Goal: Information Seeking & Learning: Learn about a topic

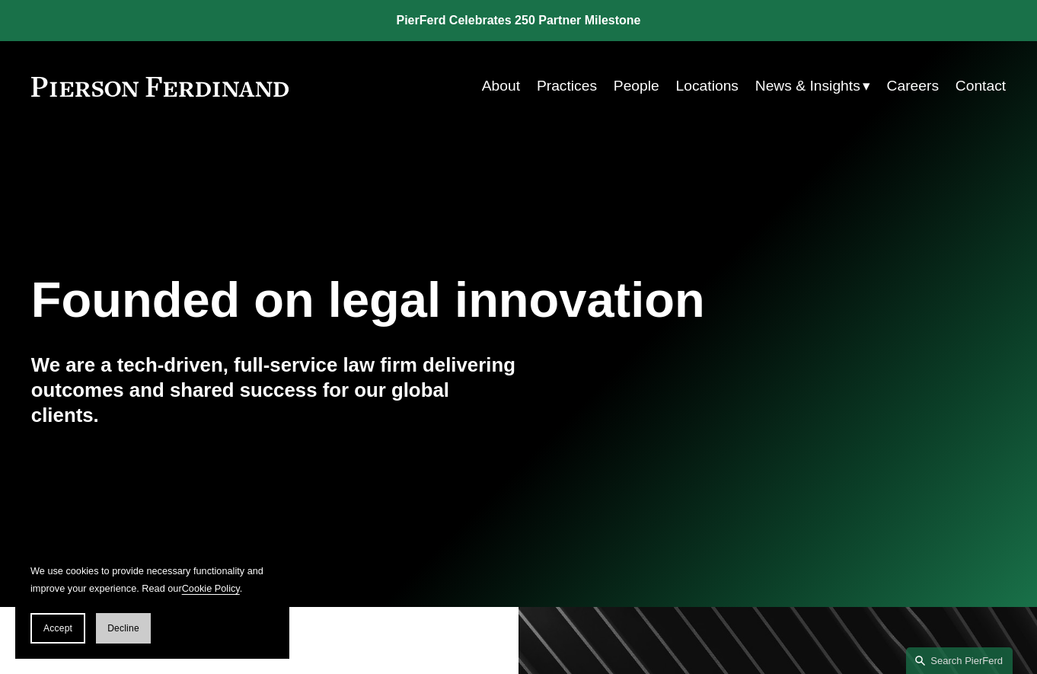
click at [123, 627] on span "Decline" at bounding box center [123, 628] width 32 height 11
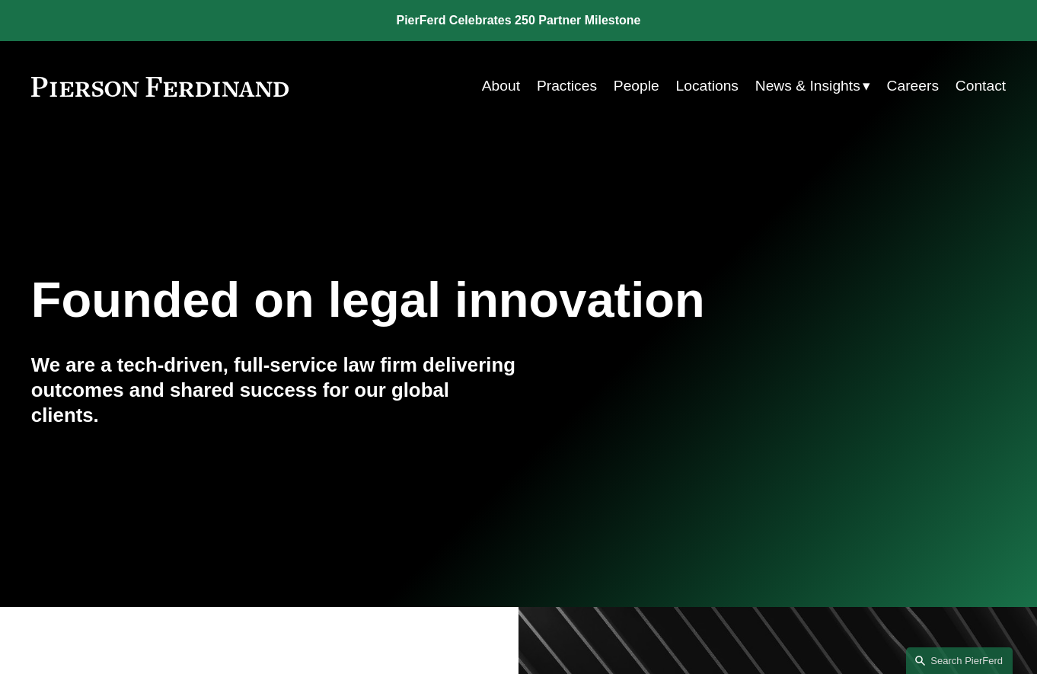
click at [636, 87] on link "People" at bounding box center [637, 87] width 46 height 30
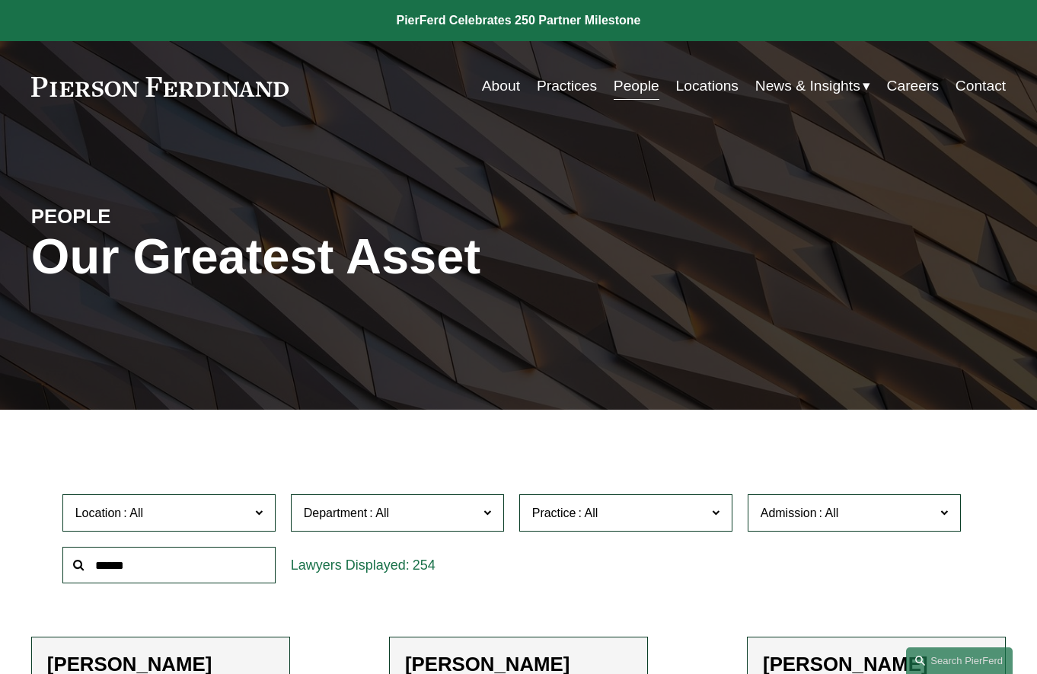
click at [257, 515] on span at bounding box center [258, 512] width 8 height 20
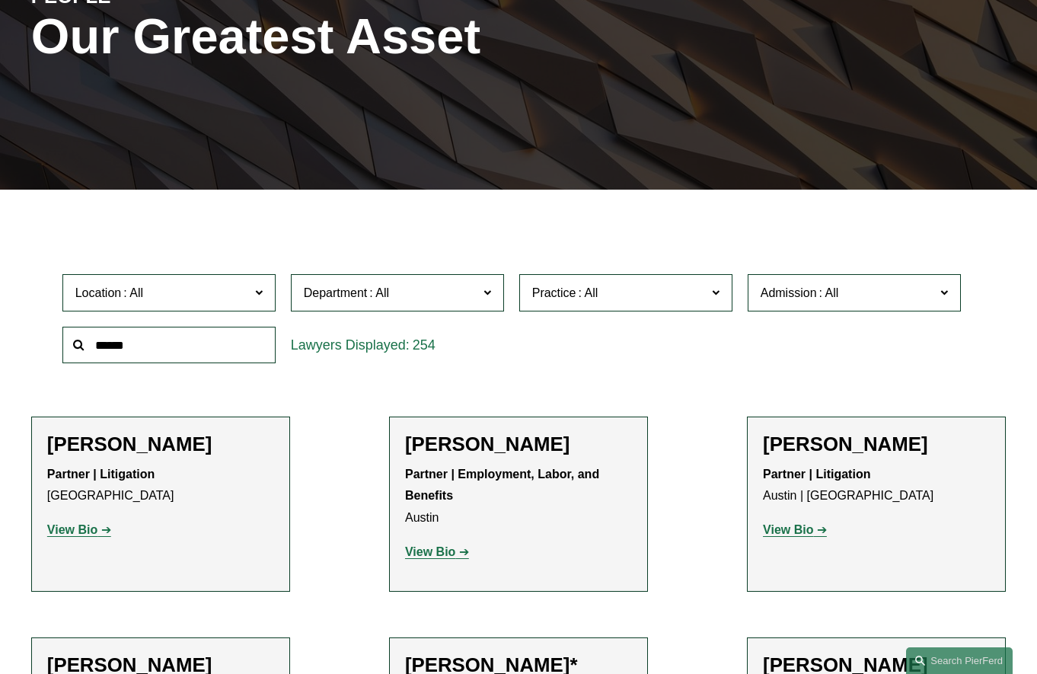
scroll to position [228, 0]
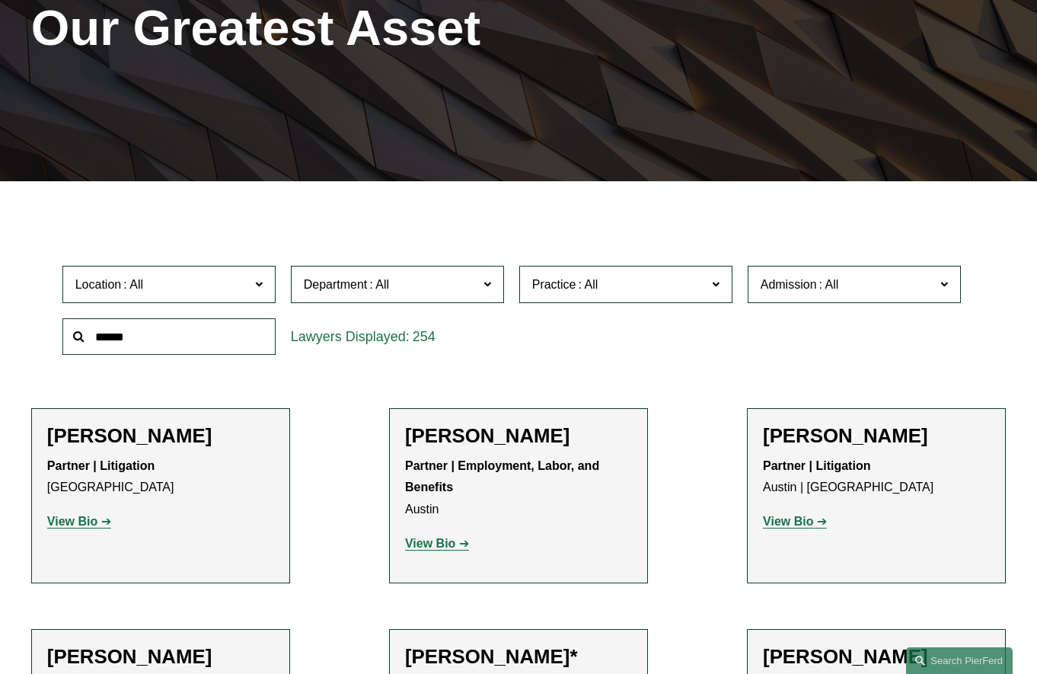
click at [809, 352] on div "Location All Atlanta Austin Boston Charlotte Chicago Cincinnati Cleveland Colum…" at bounding box center [519, 310] width 928 height 104
click at [723, 362] on div "Location All Atlanta Austin Boston Charlotte Chicago Cincinnati Cleveland Colum…" at bounding box center [519, 310] width 928 height 104
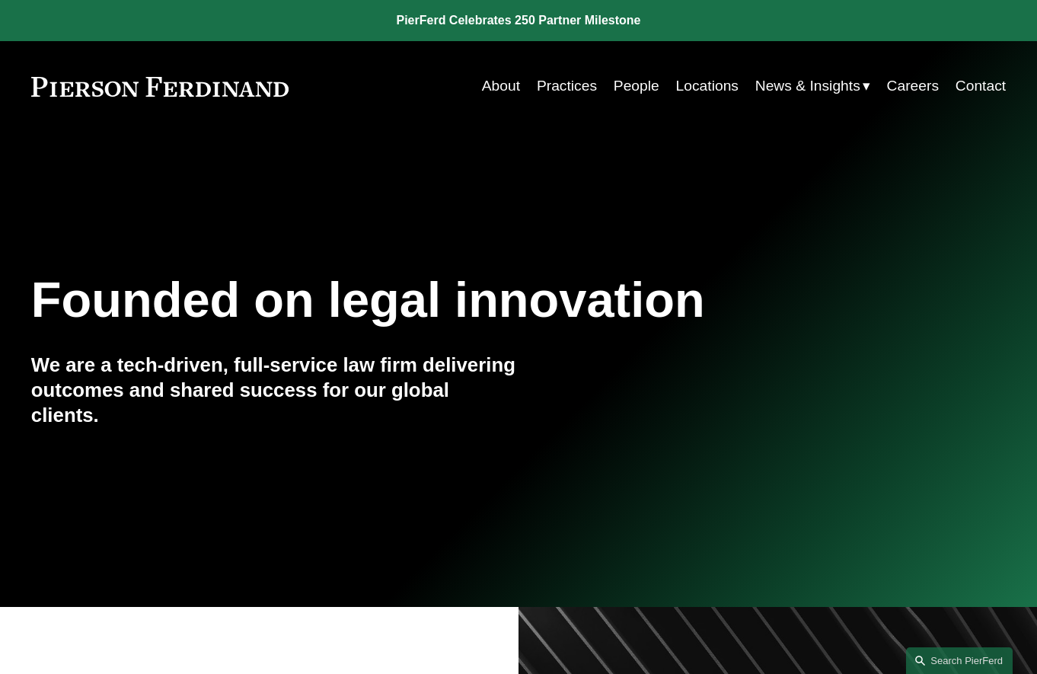
click at [658, 81] on nav "About Practices People Locations News & Insights News Insights Blogs Careers Co…" at bounding box center [744, 87] width 524 height 30
click at [643, 85] on link "People" at bounding box center [637, 87] width 46 height 30
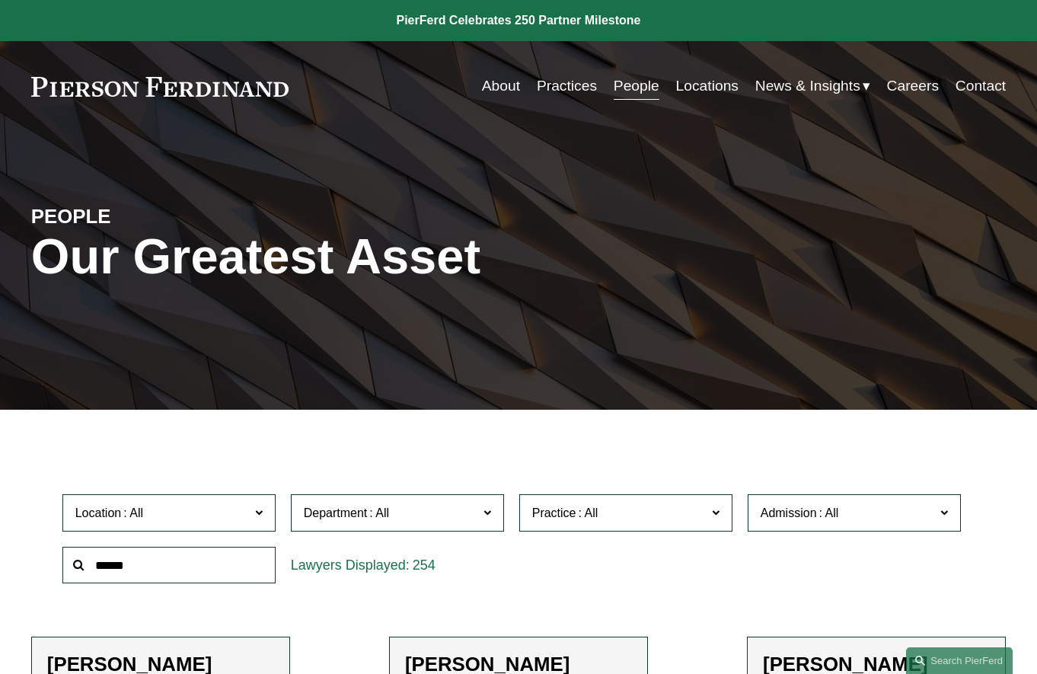
click at [702, 81] on link "Locations" at bounding box center [707, 87] width 62 height 30
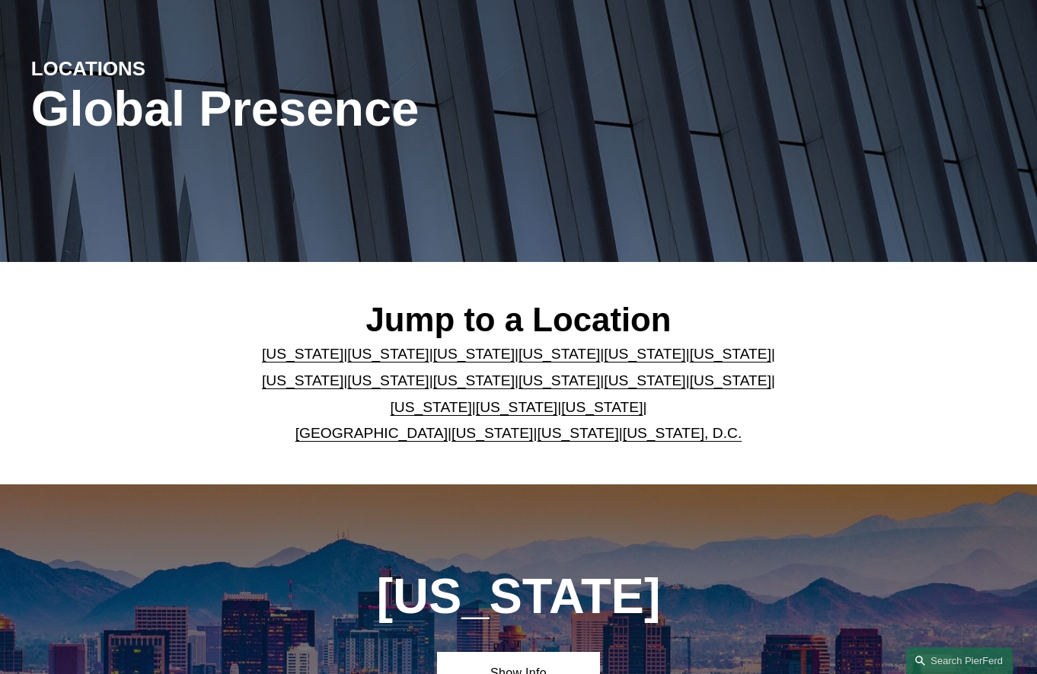
scroll to position [152, 0]
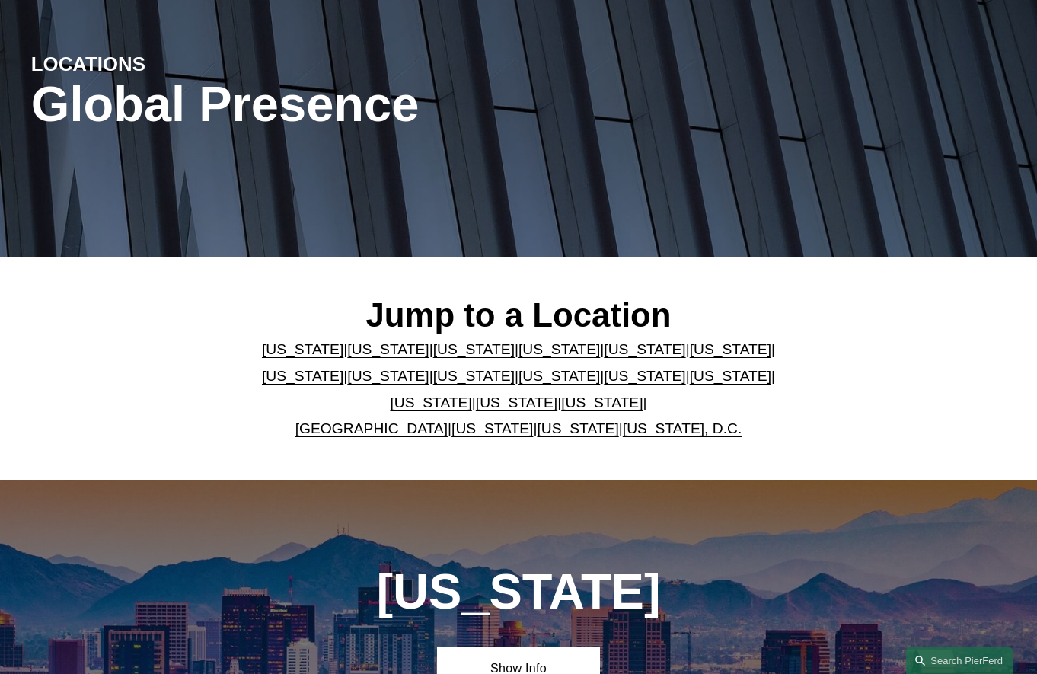
click at [656, 433] on link "[US_STATE], D.C." at bounding box center [683, 428] width 120 height 16
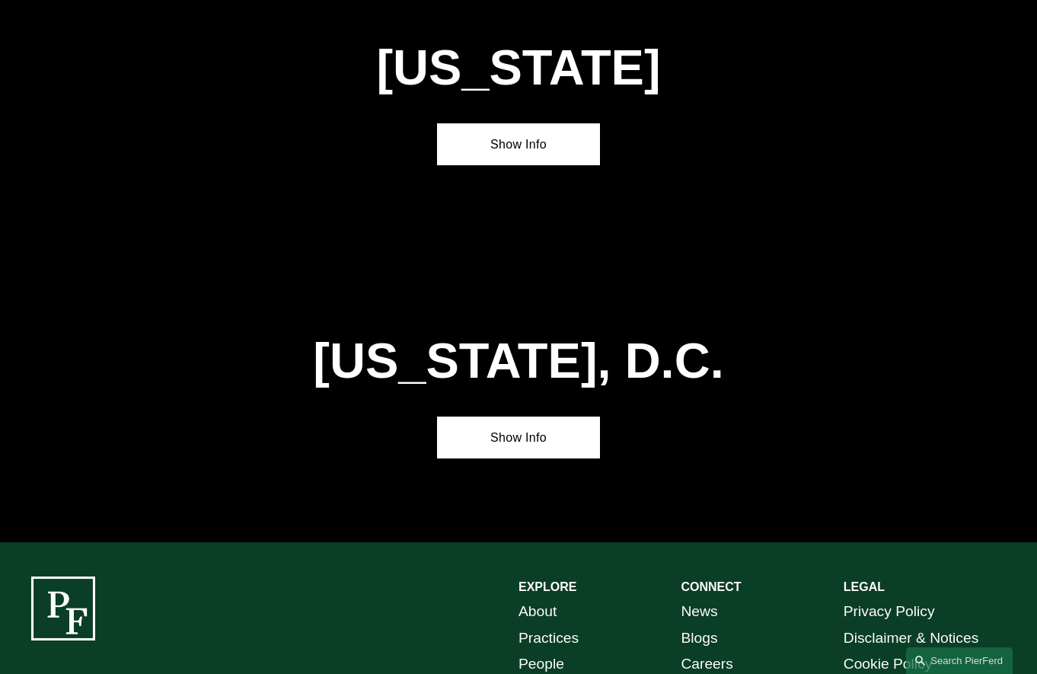
scroll to position [5927, 0]
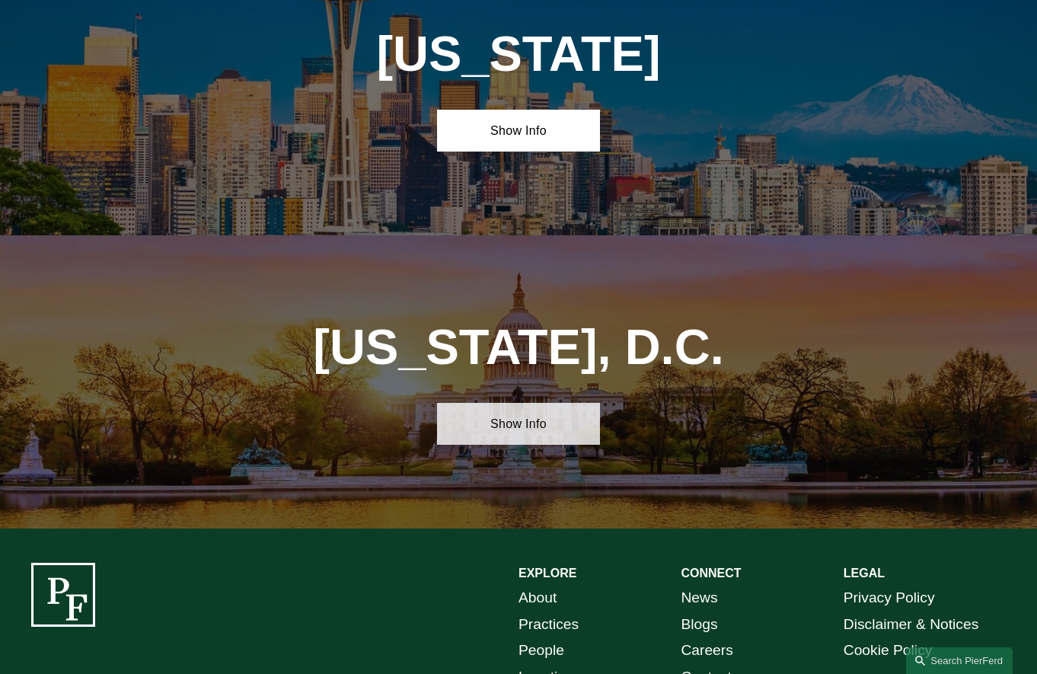
click at [520, 403] on link "Show Info" at bounding box center [518, 424] width 162 height 42
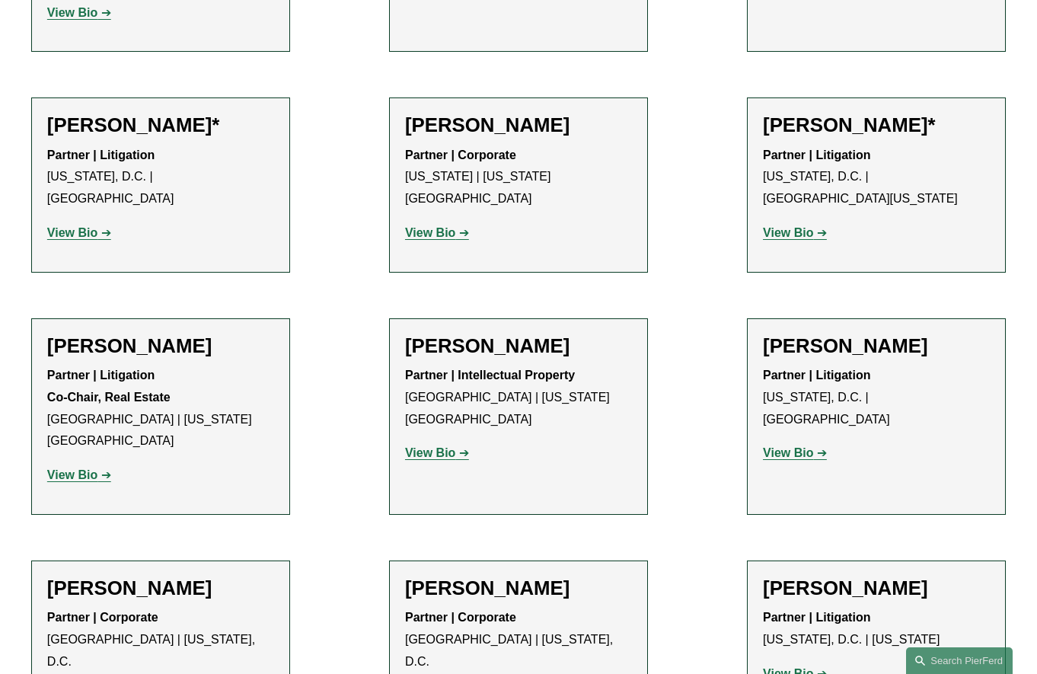
scroll to position [1032, 0]
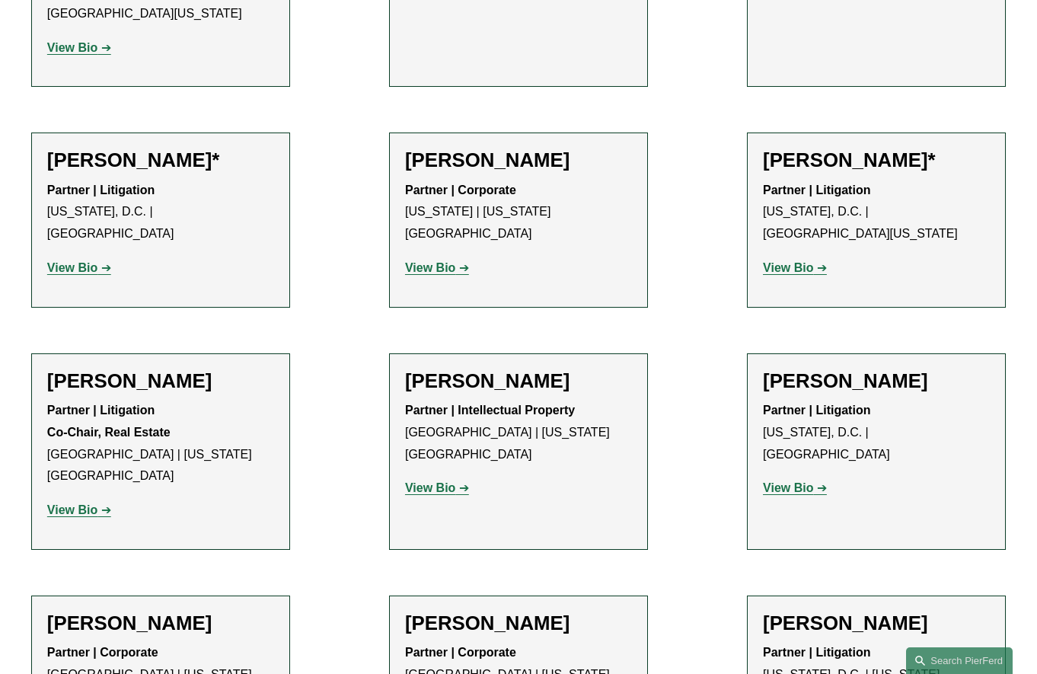
click at [809, 261] on strong "View Bio" at bounding box center [788, 267] width 50 height 13
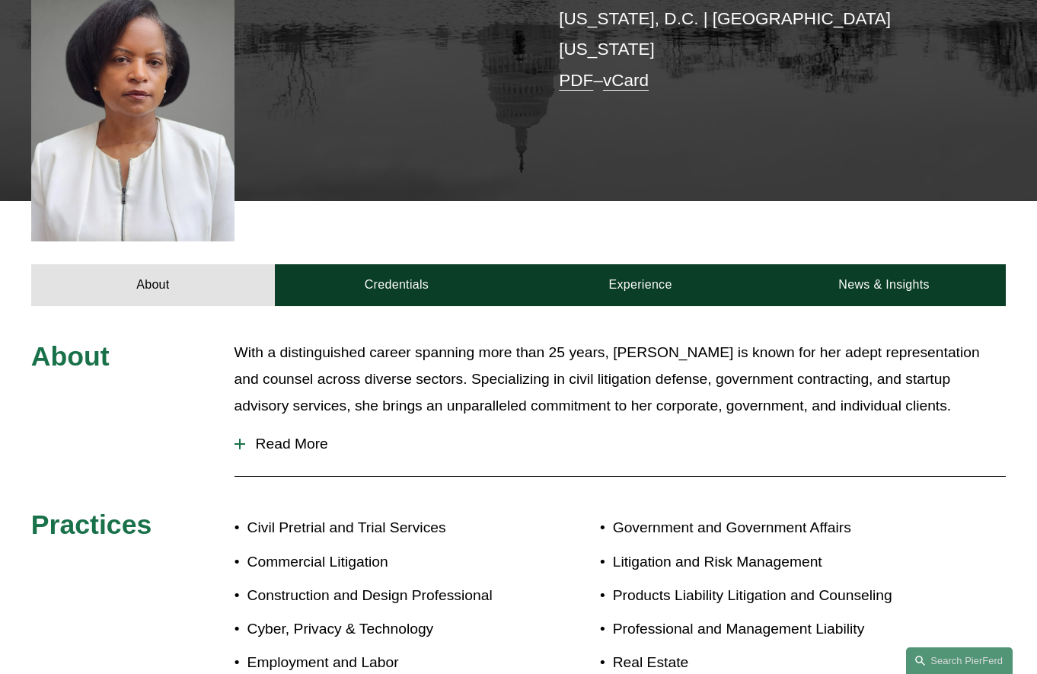
scroll to position [457, 0]
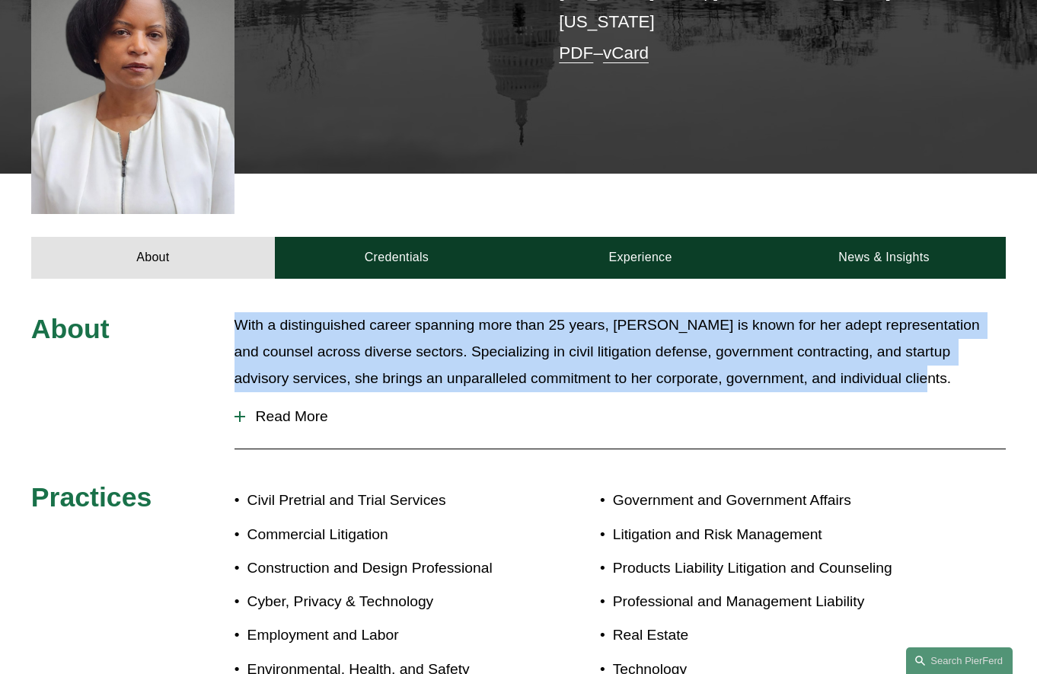
drag, startPoint x: 913, startPoint y: 329, endPoint x: 232, endPoint y: 269, distance: 683.2
click at [232, 312] on div "About With a distinguished career spanning more than 25 years, [PERSON_NAME] is…" at bounding box center [518, 501] width 1037 height 378
click at [298, 408] on span "Read More" at bounding box center [625, 416] width 761 height 17
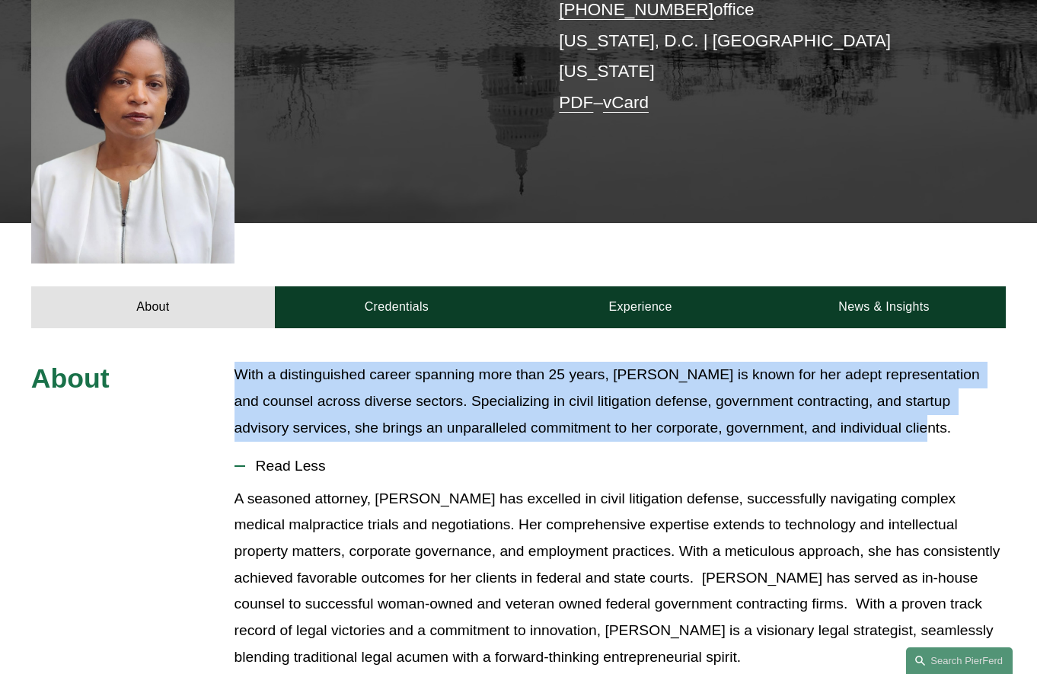
scroll to position [380, 0]
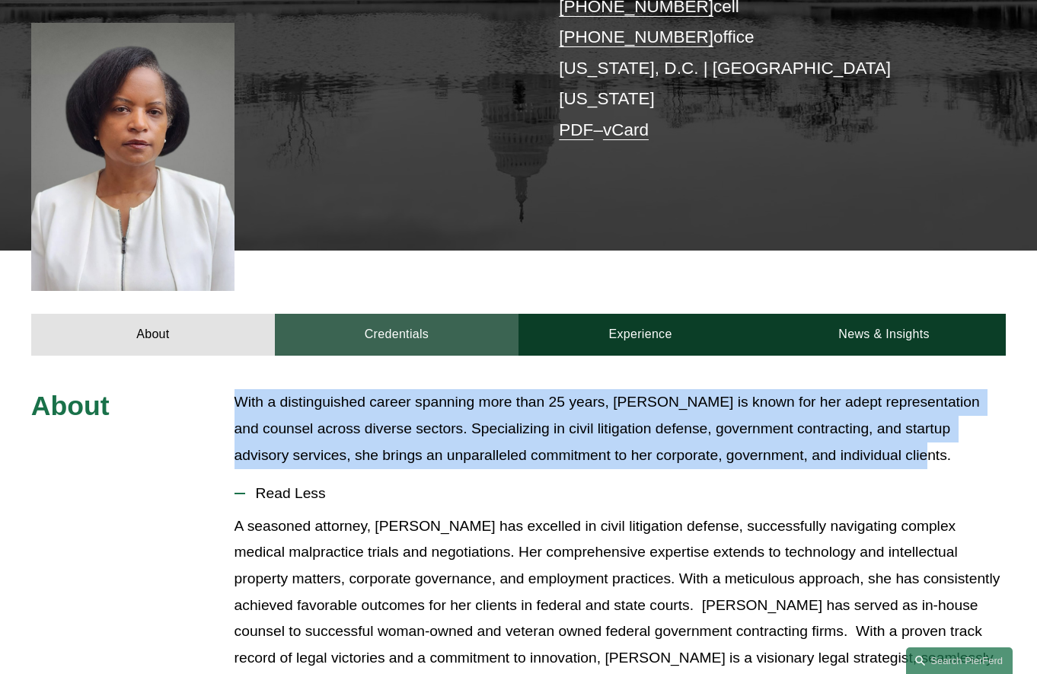
click at [401, 314] on link "Credentials" at bounding box center [397, 335] width 244 height 42
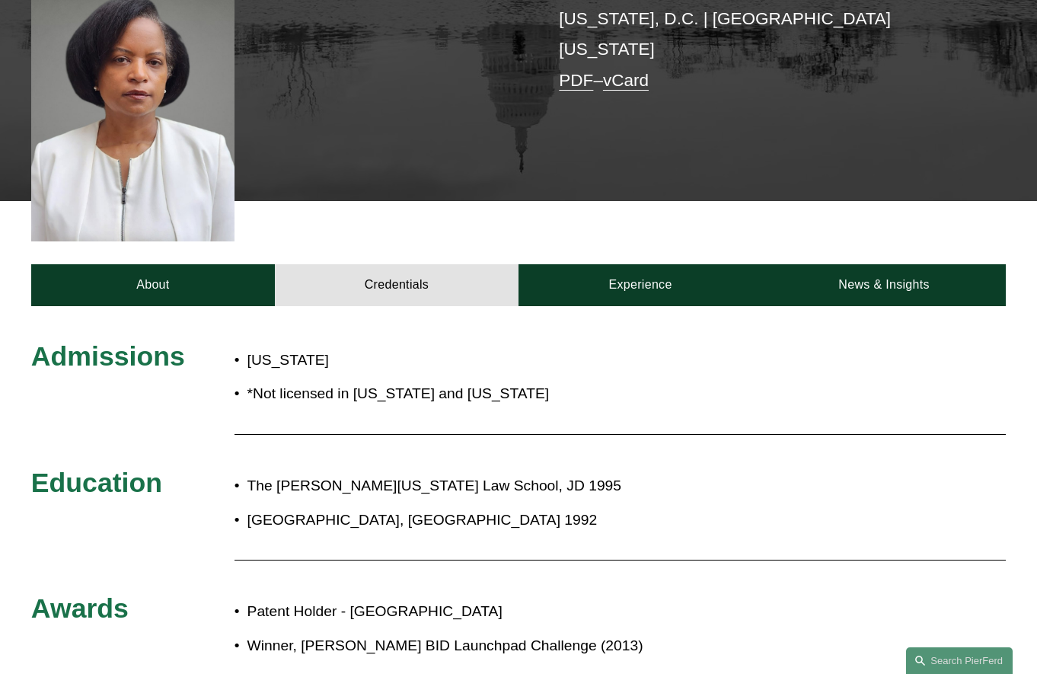
scroll to position [456, 0]
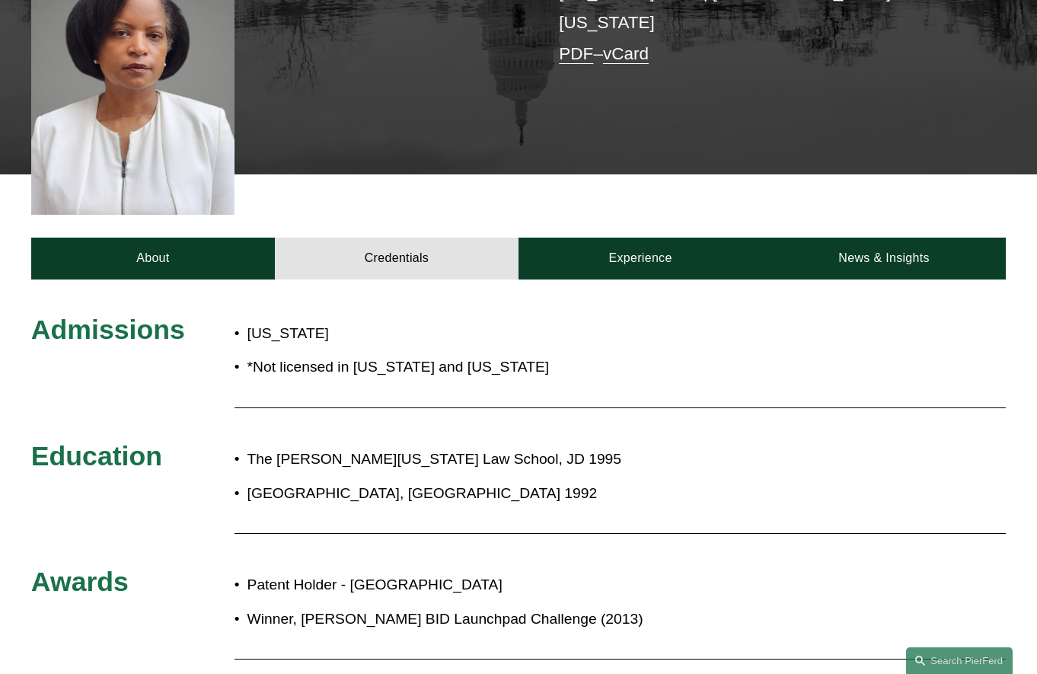
drag, startPoint x: 598, startPoint y: 308, endPoint x: 31, endPoint y: 289, distance: 566.7
click at [32, 313] on div "Admissions [US_STATE] *Not licensed in [US_STATE] and [US_STATE] Education The …" at bounding box center [518, 522] width 1037 height 419
click at [151, 360] on div "Admissions [US_STATE] *Not licensed in [US_STATE] and [US_STATE] Education The …" at bounding box center [518, 522] width 1037 height 419
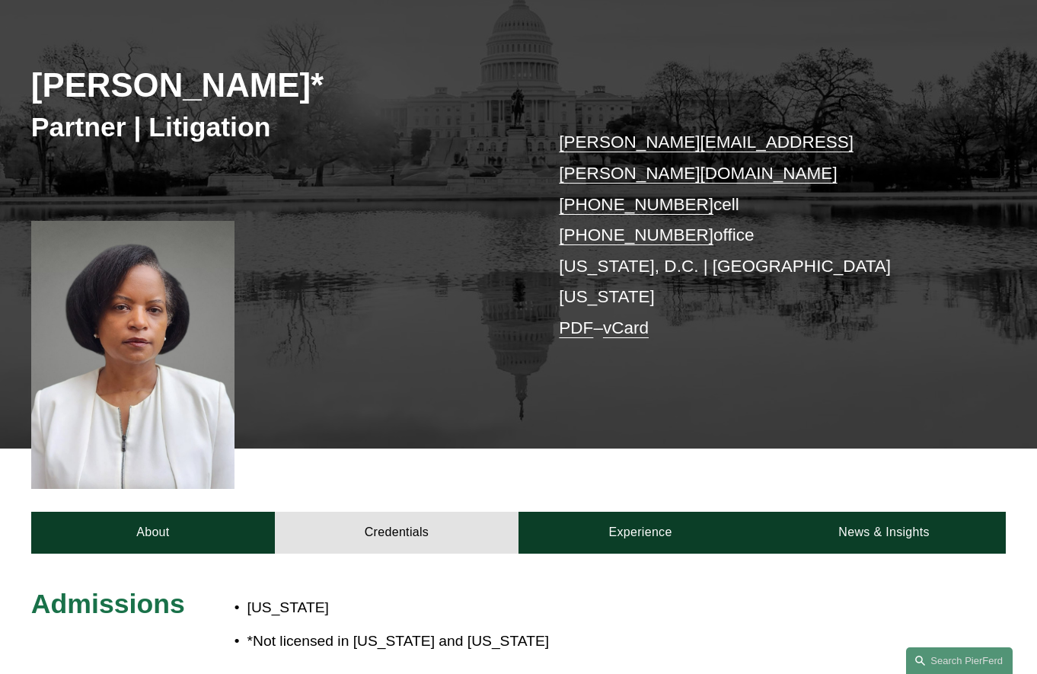
scroll to position [143, 0]
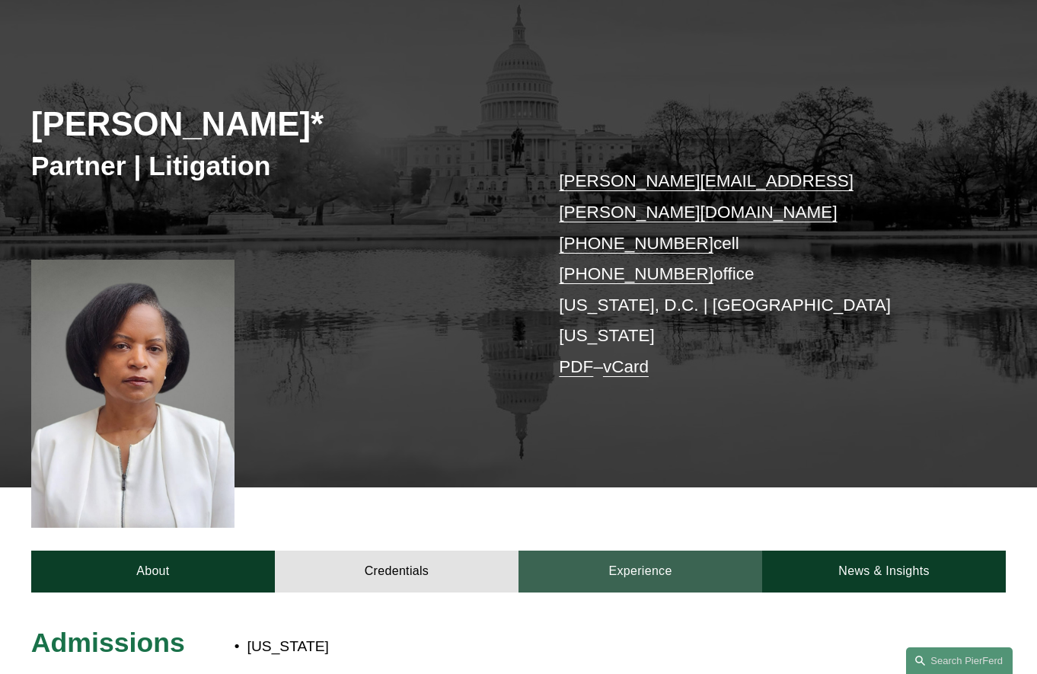
click at [656, 550] on link "Experience" at bounding box center [640, 571] width 244 height 42
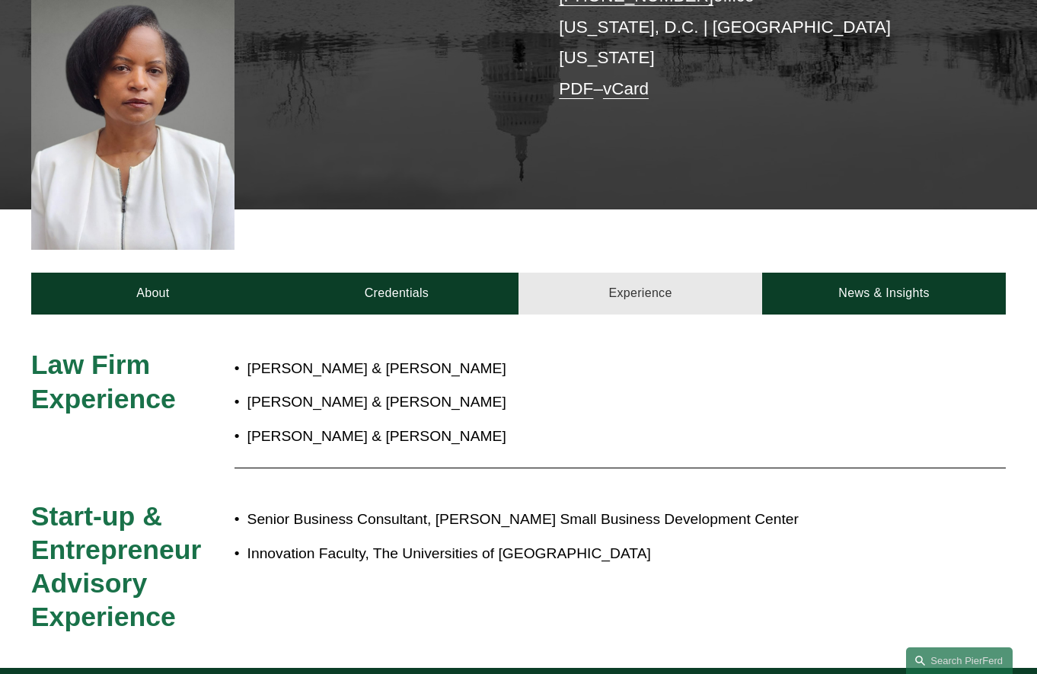
scroll to position [448, 0]
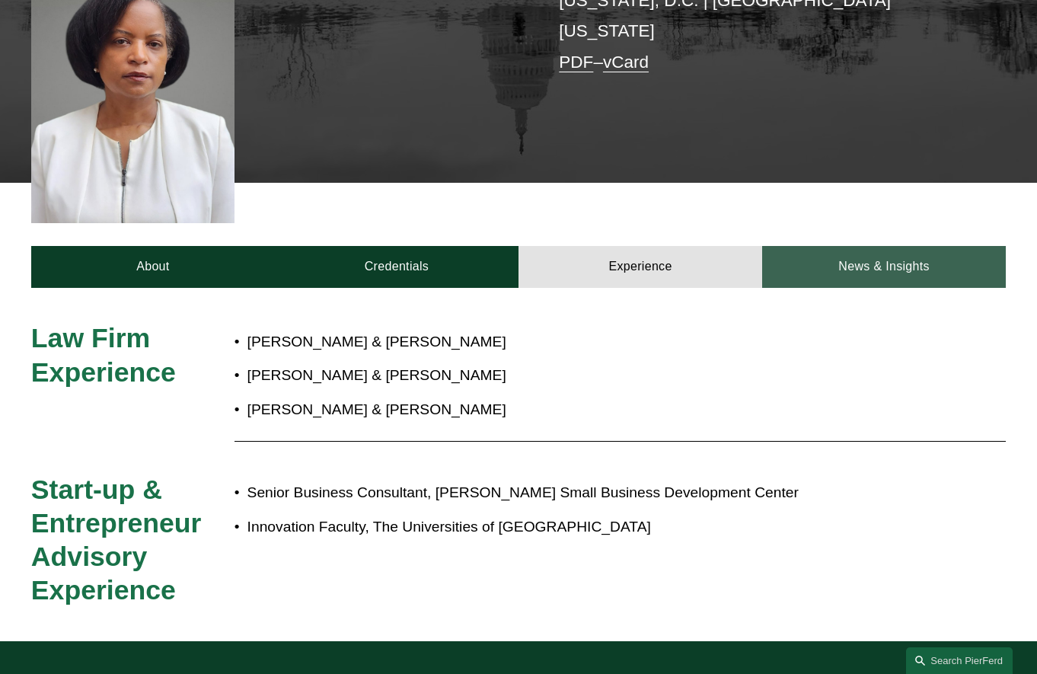
click at [903, 246] on link "News & Insights" at bounding box center [884, 267] width 244 height 42
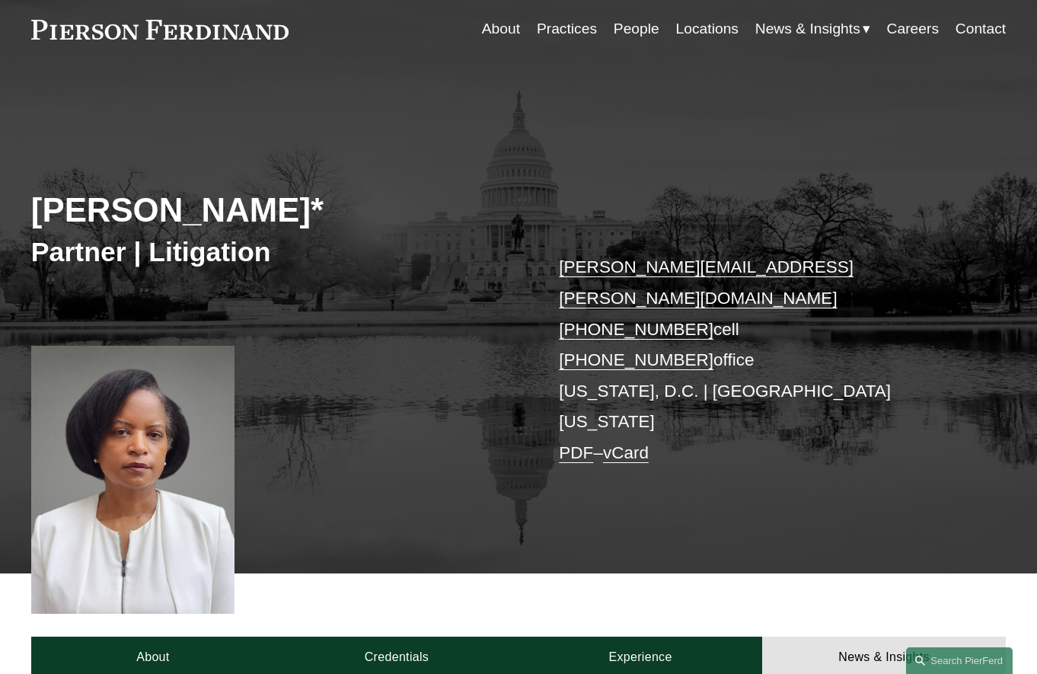
scroll to position [0, 0]
